Goal: Find specific fact: Find specific fact

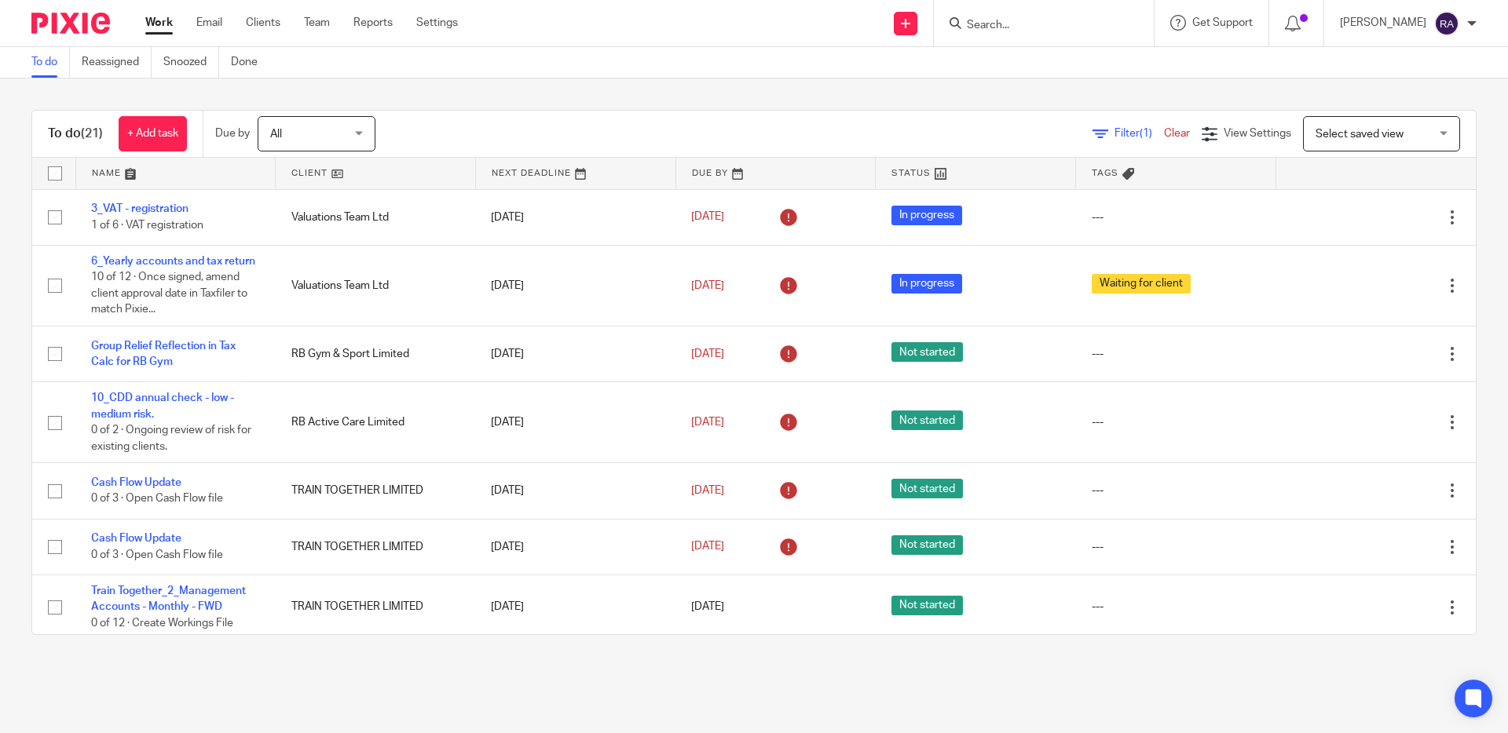
click at [1054, 24] on input "Search" at bounding box center [1035, 26] width 141 height 14
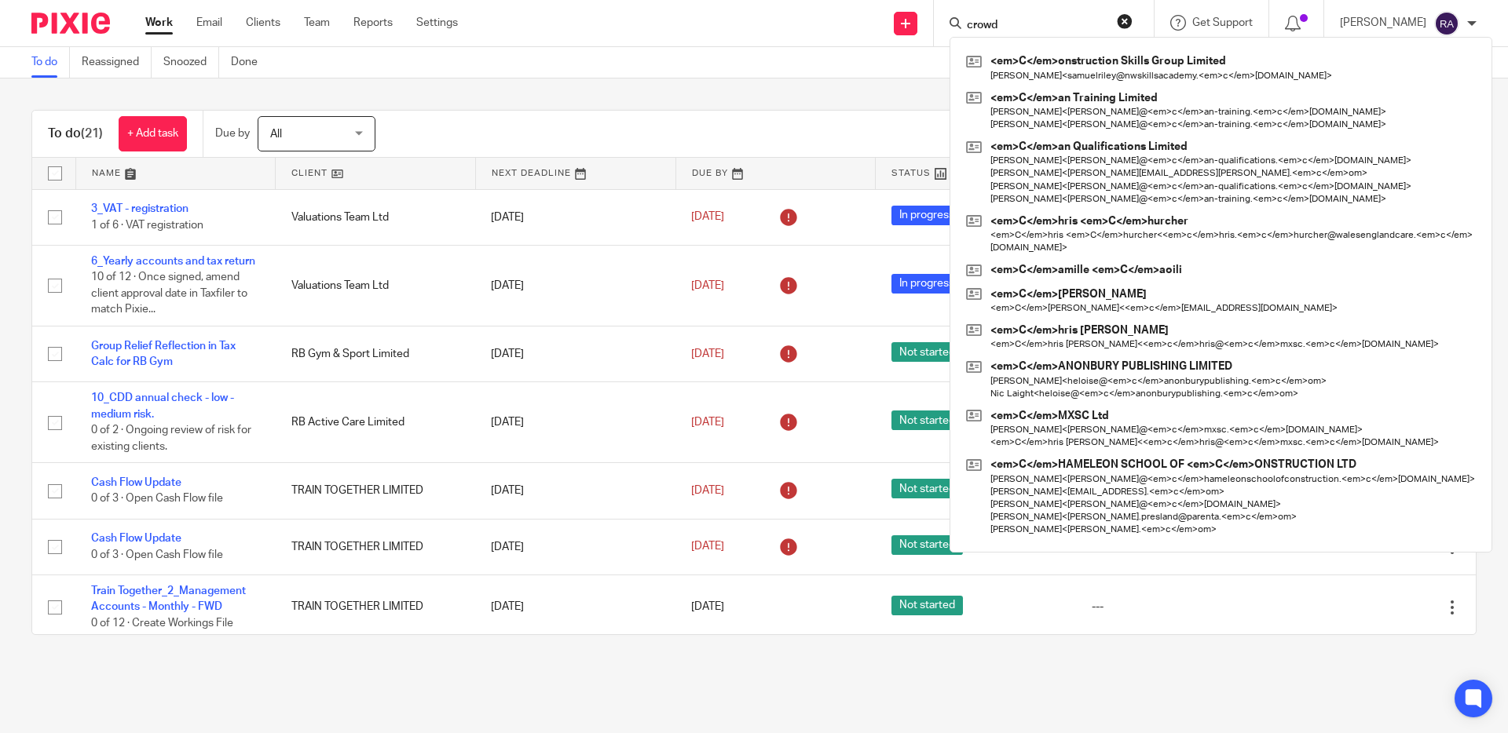
type input "crowd"
click button "submit" at bounding box center [0, 0] width 0 height 0
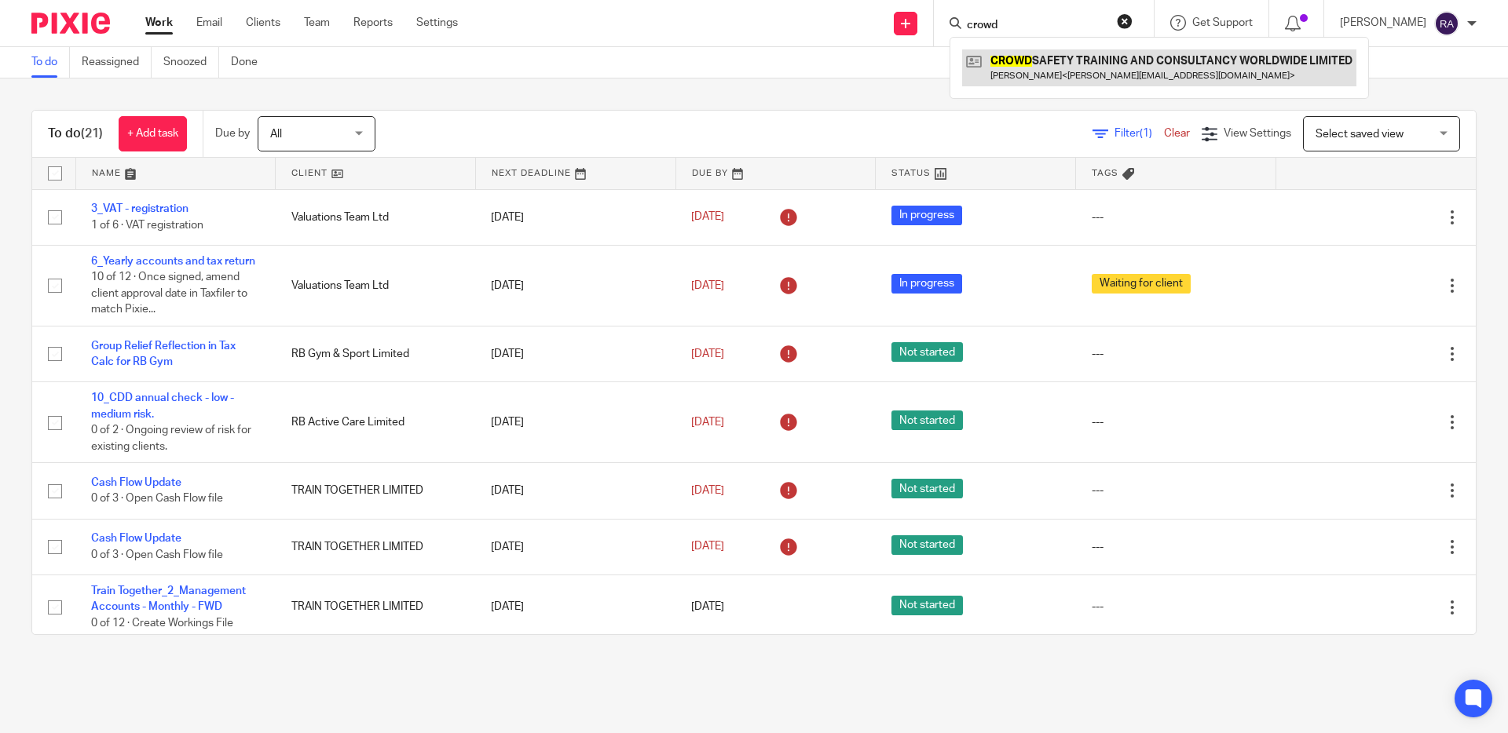
click at [1118, 71] on link at bounding box center [1159, 67] width 394 height 36
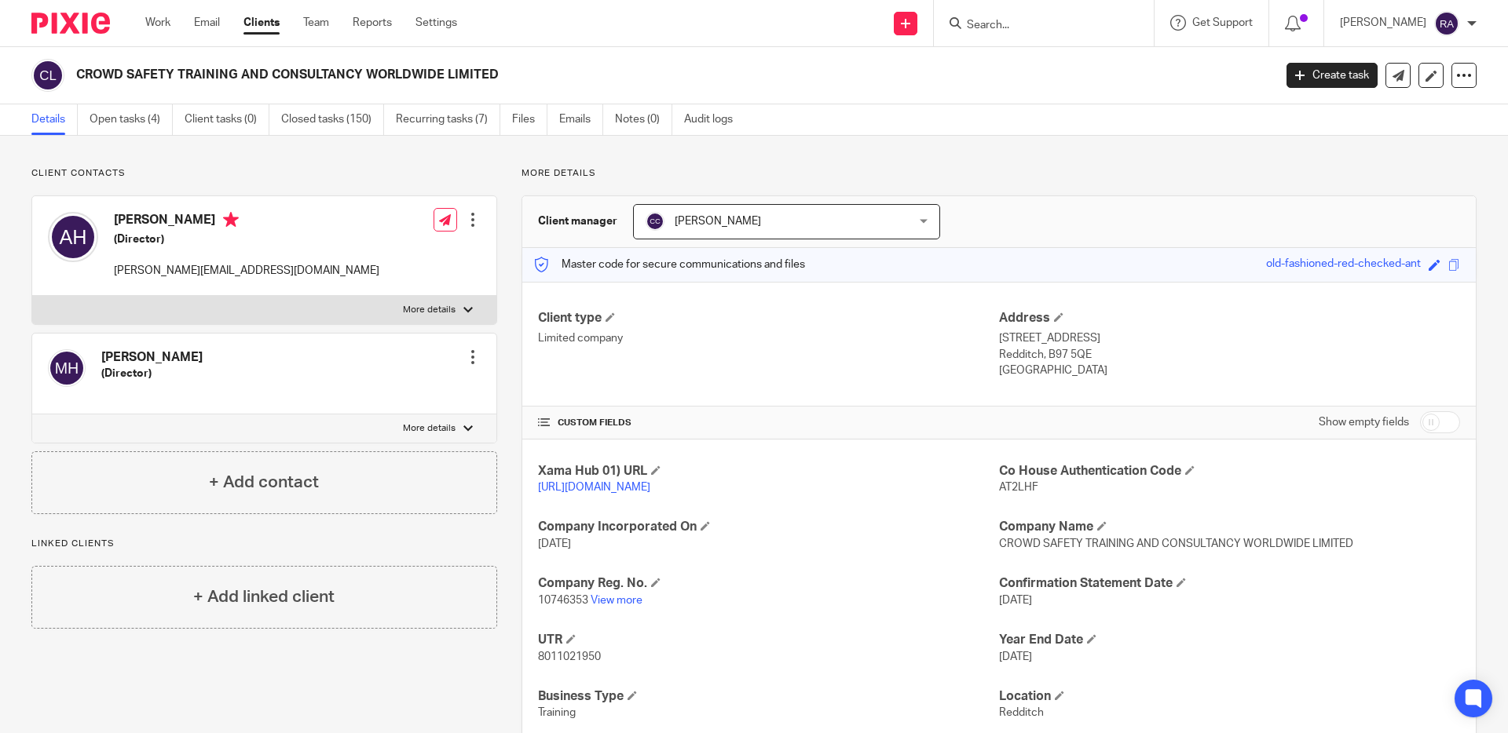
click at [1054, 27] on input "Search" at bounding box center [1035, 26] width 141 height 14
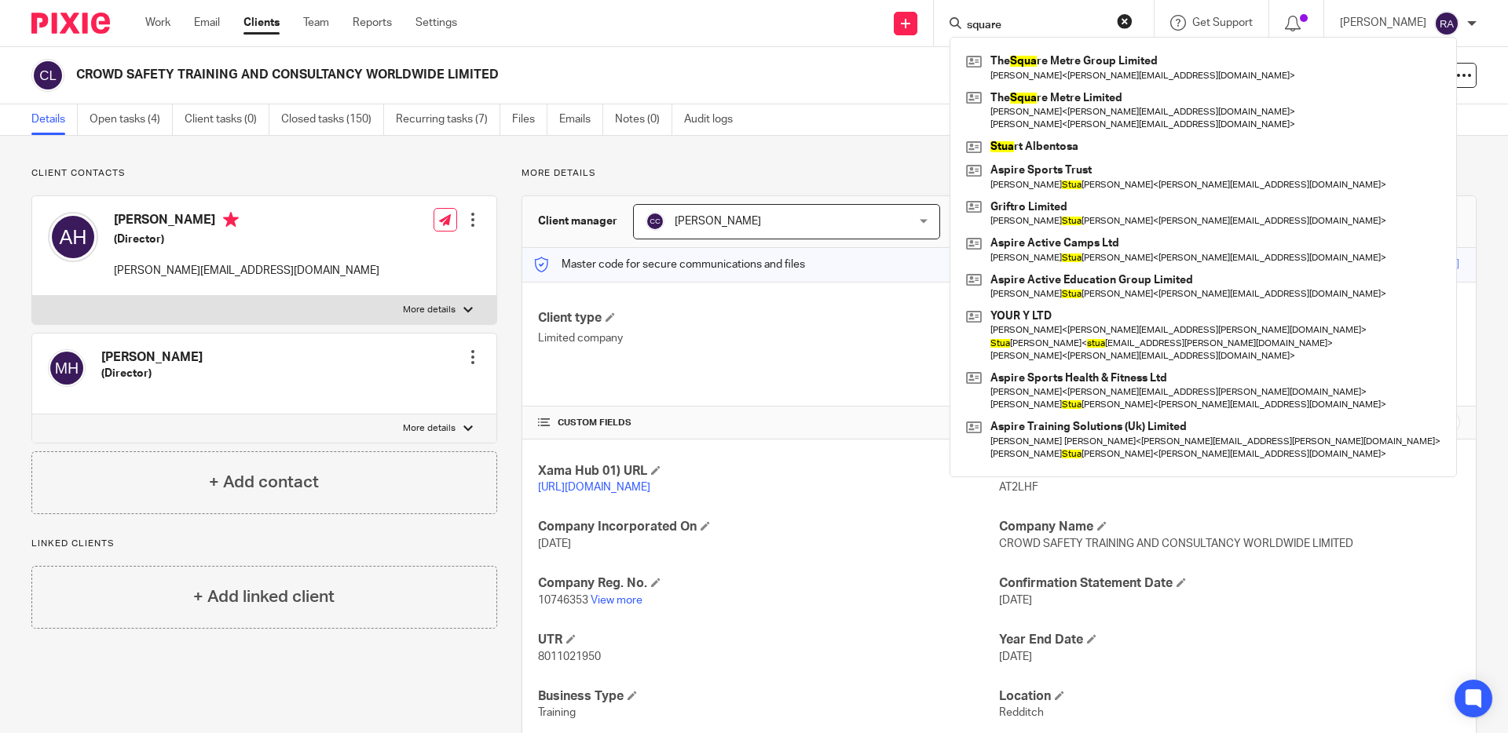
type input "square"
click button "submit" at bounding box center [0, 0] width 0 height 0
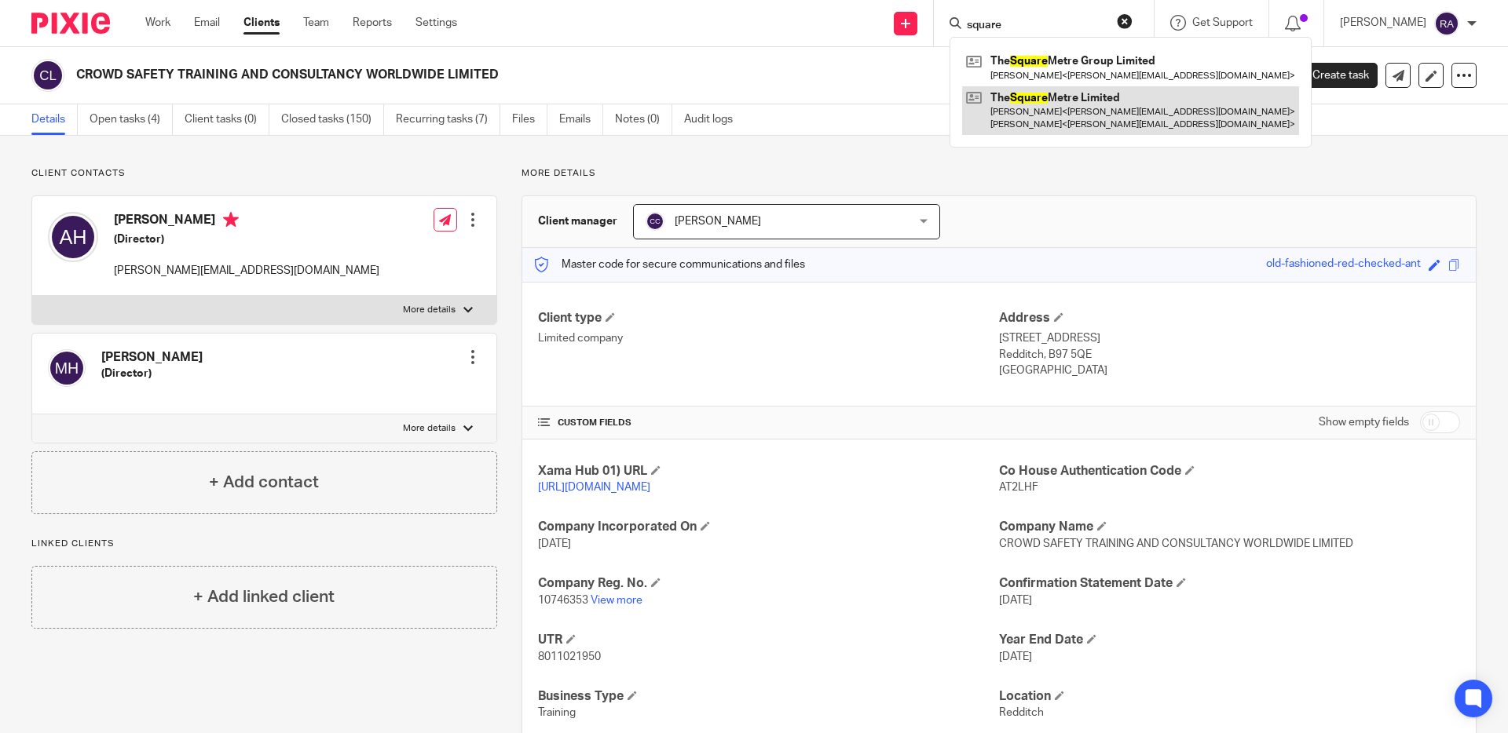
click at [1098, 106] on link at bounding box center [1130, 110] width 337 height 49
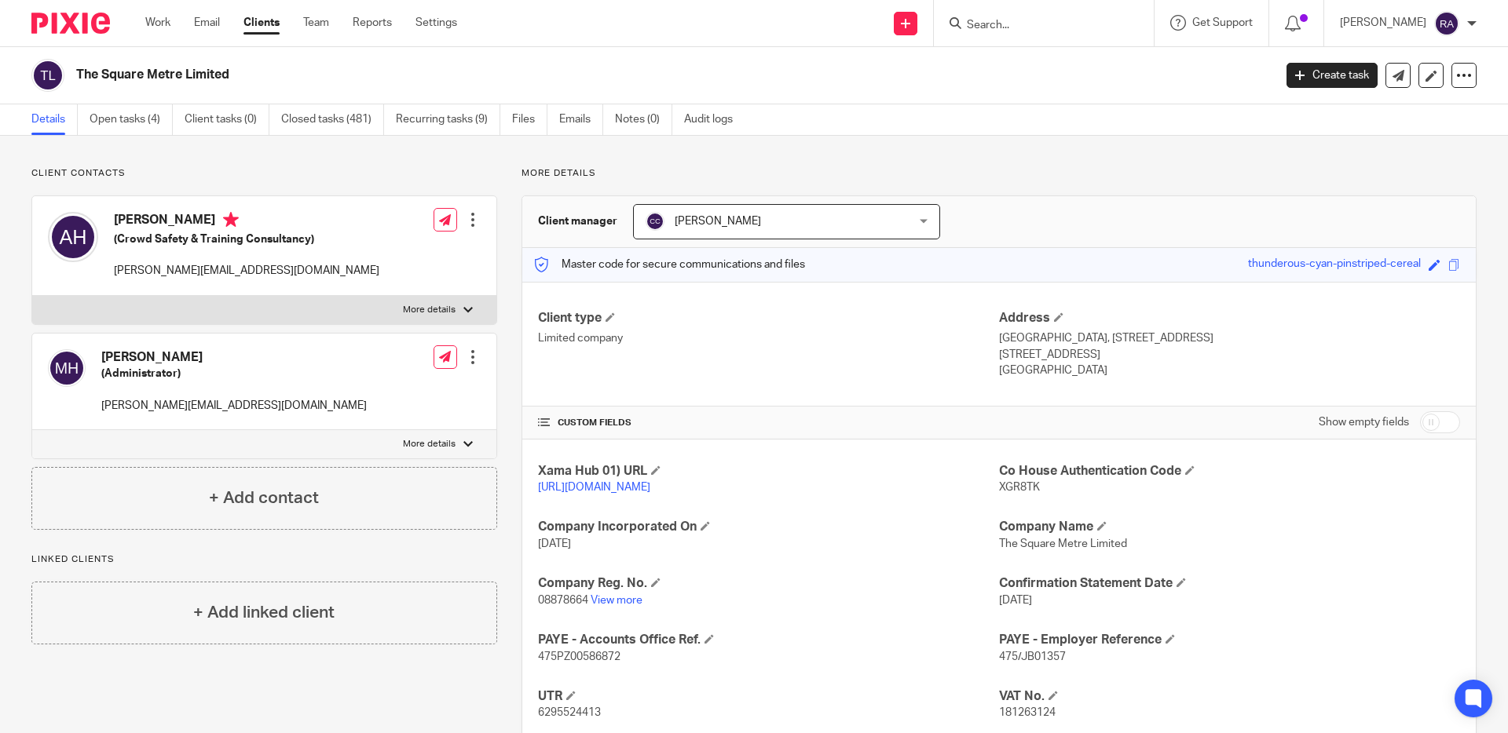
click at [554, 606] on span "08878664" at bounding box center [563, 600] width 50 height 11
copy span "08878664"
